Goal: Transaction & Acquisition: Purchase product/service

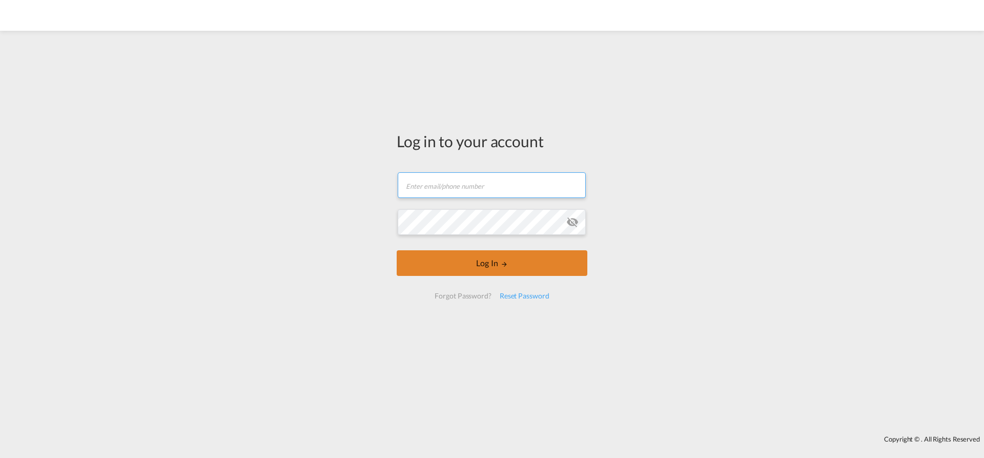
type input "[EMAIL_ADDRESS][PERSON_NAME][DOMAIN_NAME]"
click at [540, 255] on button "Log In" at bounding box center [492, 263] width 191 height 26
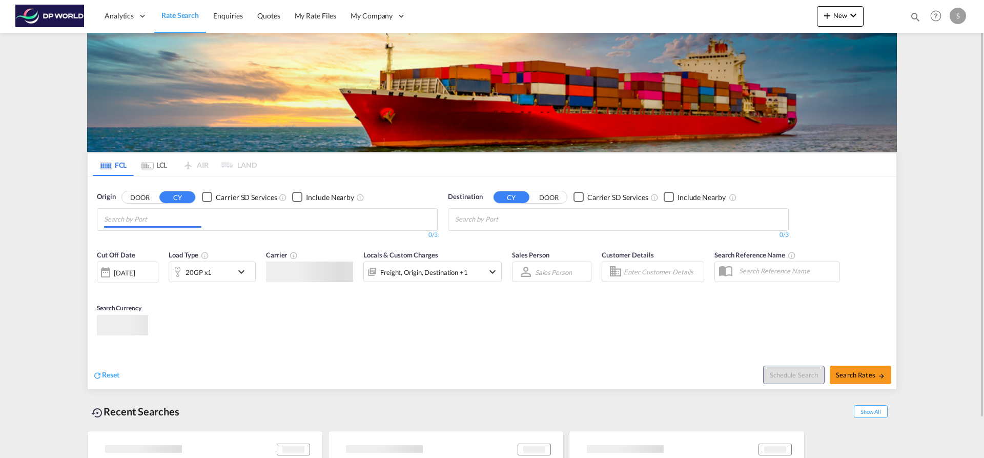
click at [168, 228] on md-chips at bounding box center [267, 220] width 340 height 22
click at [172, 222] on input "Chips input." at bounding box center [152, 219] width 97 height 16
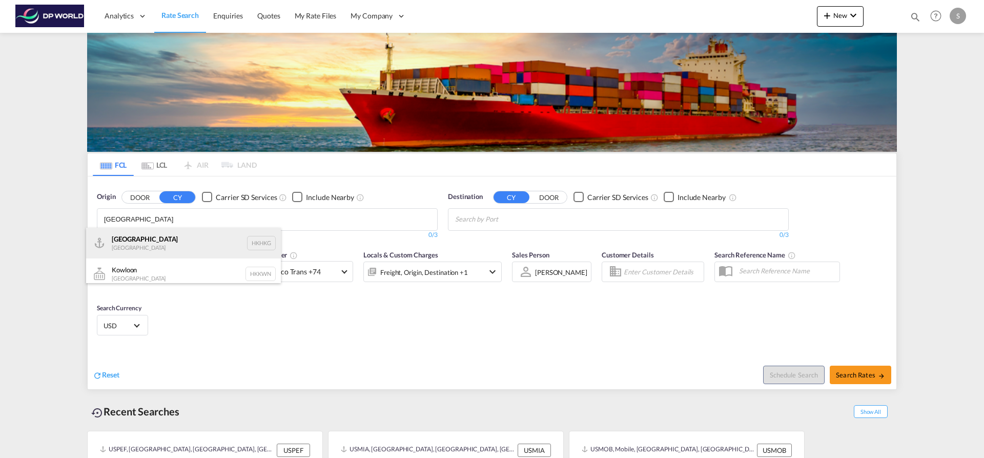
type input "[GEOGRAPHIC_DATA]"
click at [175, 235] on div "[GEOGRAPHIC_DATA] [GEOGRAPHIC_DATA] HKHKG" at bounding box center [183, 243] width 195 height 31
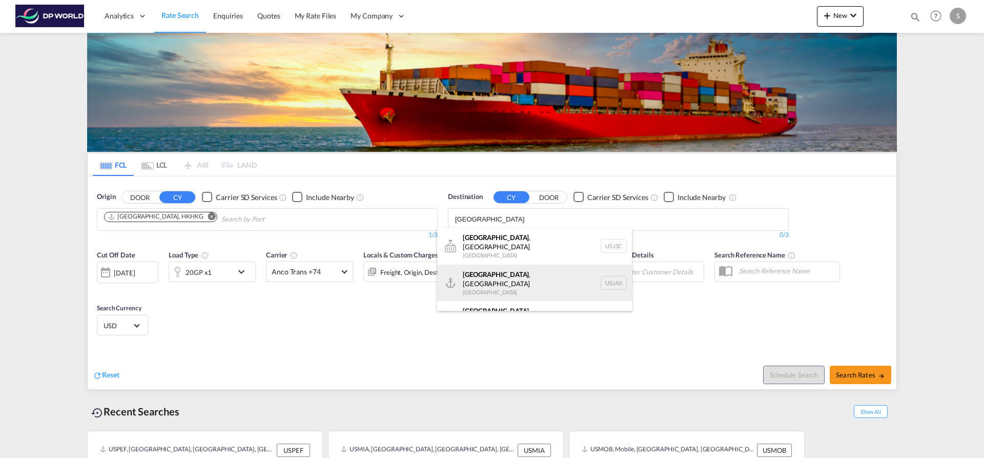
type input "[GEOGRAPHIC_DATA]"
click at [522, 277] on div "[GEOGRAPHIC_DATA] , [GEOGRAPHIC_DATA] [GEOGRAPHIC_DATA] USJAX" at bounding box center [534, 282] width 195 height 37
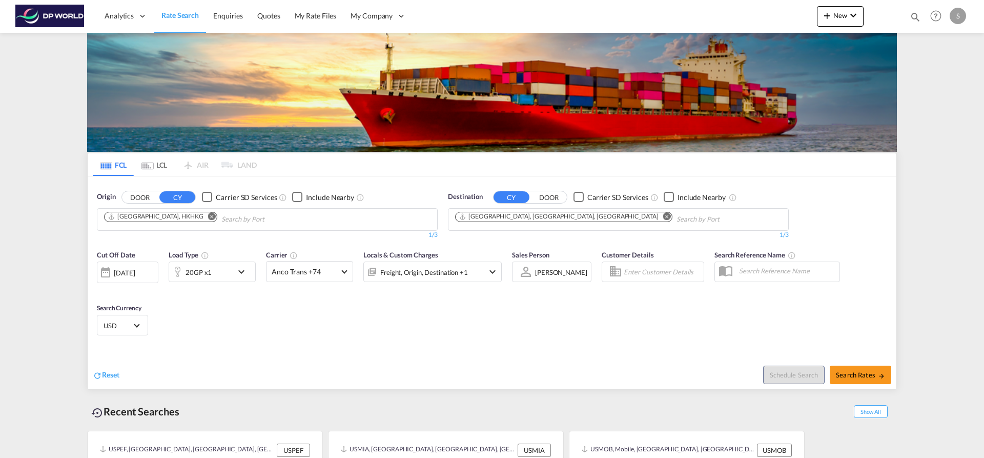
click at [238, 271] on md-icon "icon-chevron-down" at bounding box center [243, 271] width 17 height 12
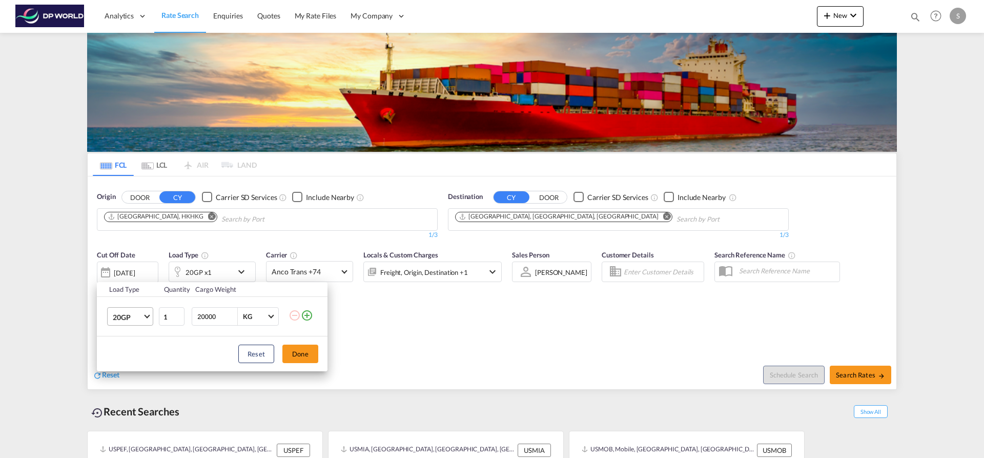
click at [126, 322] on md-select-value "20GP" at bounding box center [132, 316] width 41 height 17
click at [129, 366] on div "40HC" at bounding box center [122, 366] width 19 height 10
click at [305, 360] on button "Done" at bounding box center [300, 353] width 36 height 18
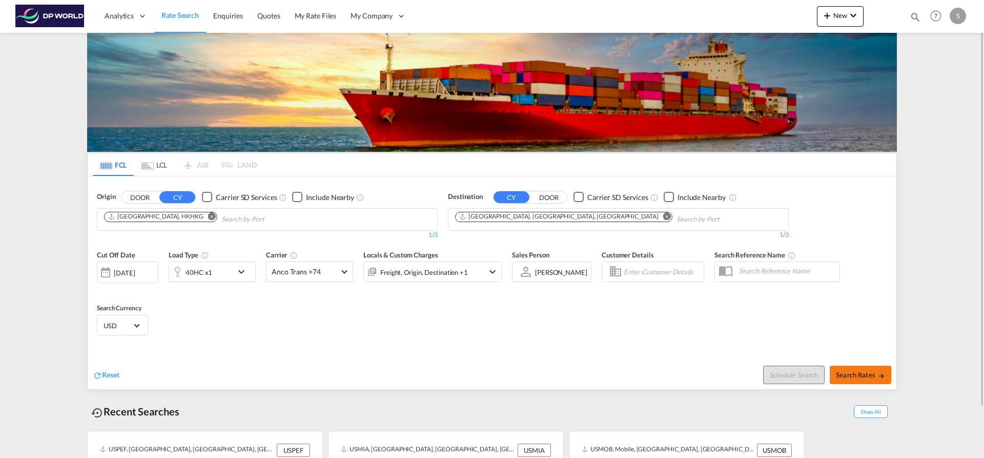
click at [872, 376] on span "Search Rates" at bounding box center [860, 375] width 49 height 8
type input "HKHKG to USJAX / [DATE]"
